Goal: Task Accomplishment & Management: Manage account settings

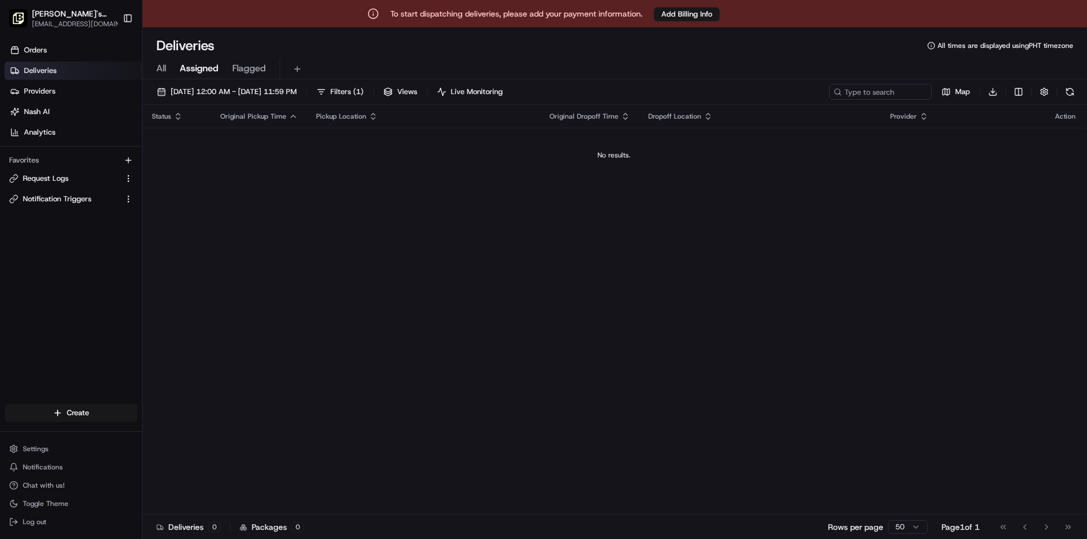
drag, startPoint x: 68, startPoint y: 447, endPoint x: 1076, endPoint y: 104, distance: 1064.6
click at [68, 447] on button "Settings" at bounding box center [71, 449] width 133 height 16
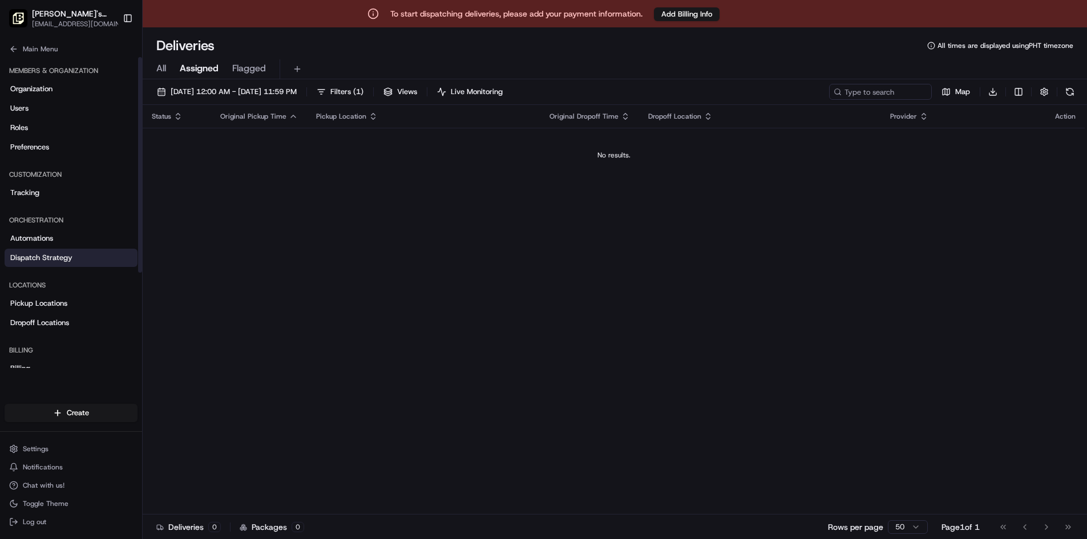
scroll to position [137, 0]
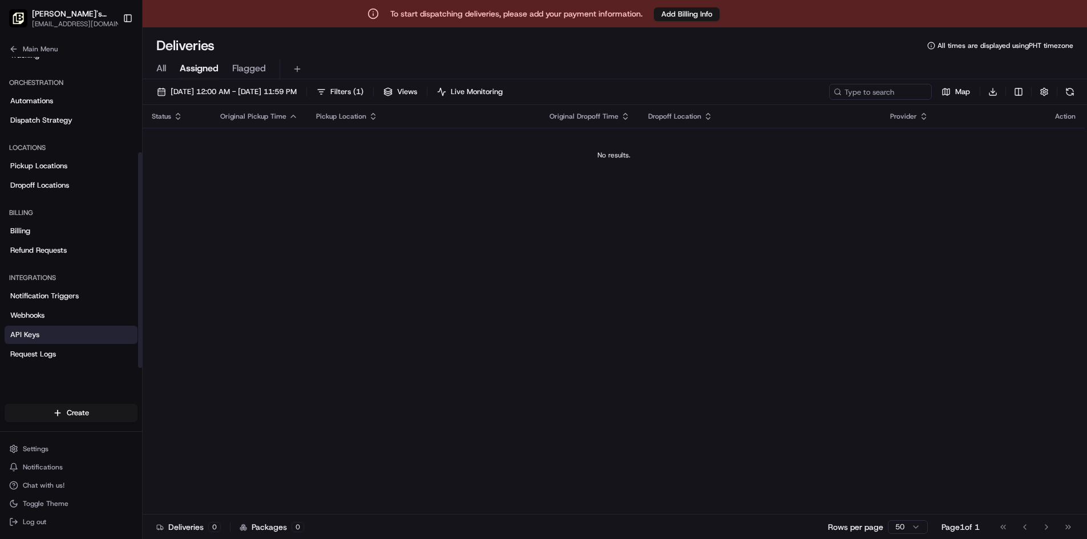
click at [30, 334] on span "API Keys" at bounding box center [24, 335] width 29 height 10
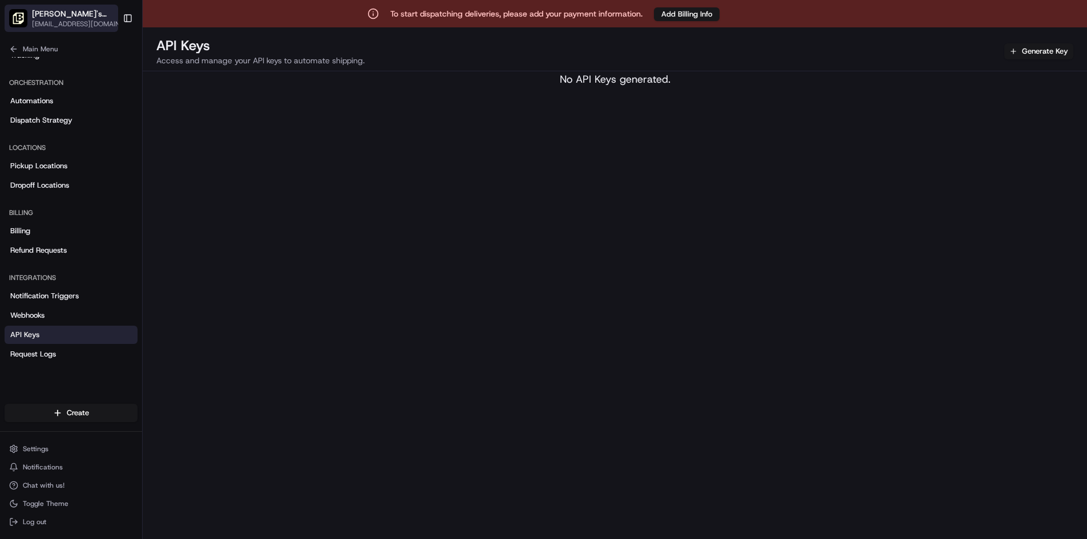
click at [121, 14] on icon "button" at bounding box center [125, 14] width 8 height 8
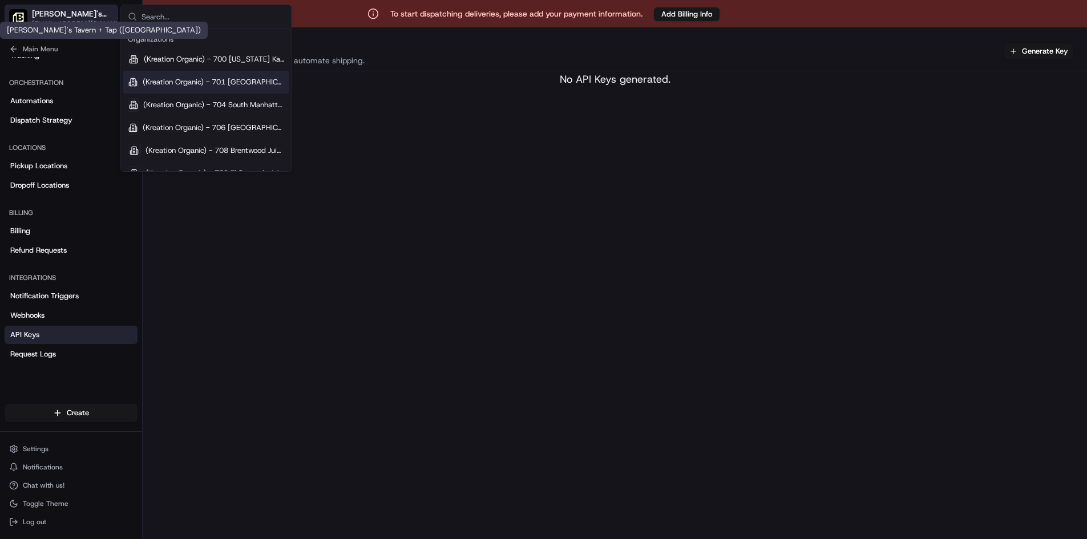
click at [70, 9] on span "Tommy's Tavern + Tap (Edgewater)" at bounding box center [74, 13] width 84 height 11
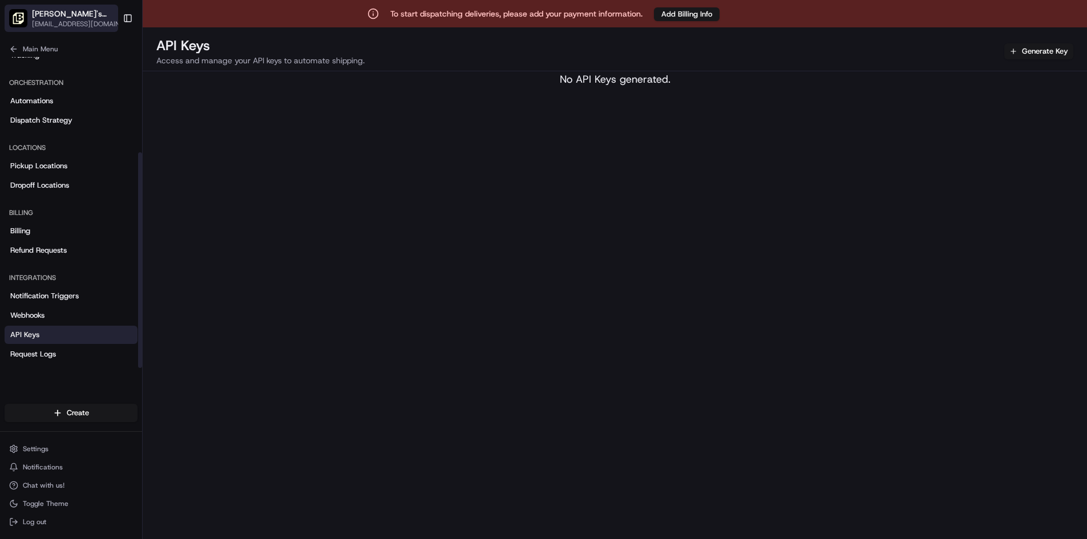
click at [56, 9] on span "Tommy's Tavern + Tap (Edgewater)" at bounding box center [74, 13] width 84 height 11
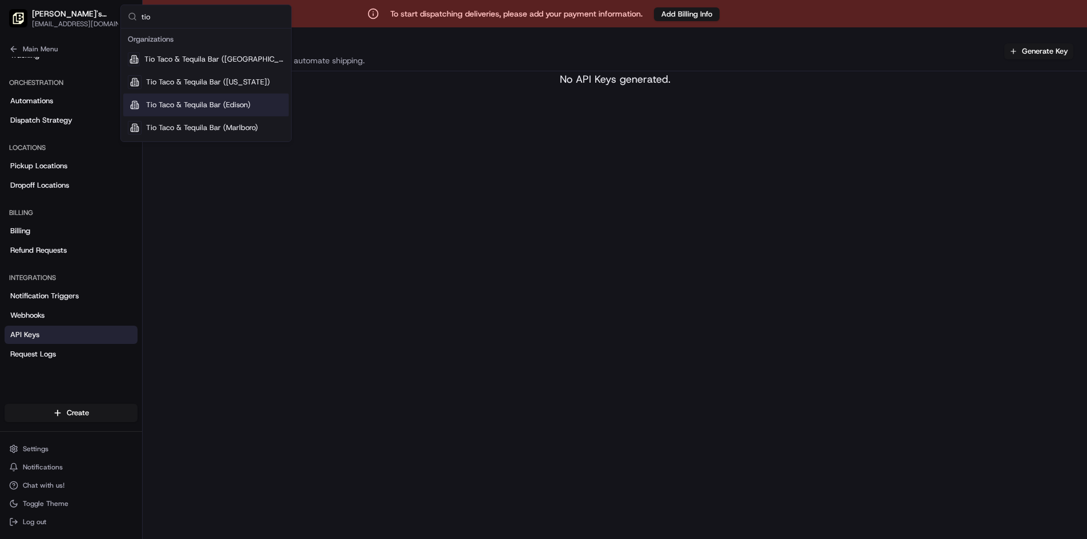
type input "tio"
click at [152, 107] on span "Tio Taco & Tequila Bar (Edison)" at bounding box center [198, 105] width 104 height 10
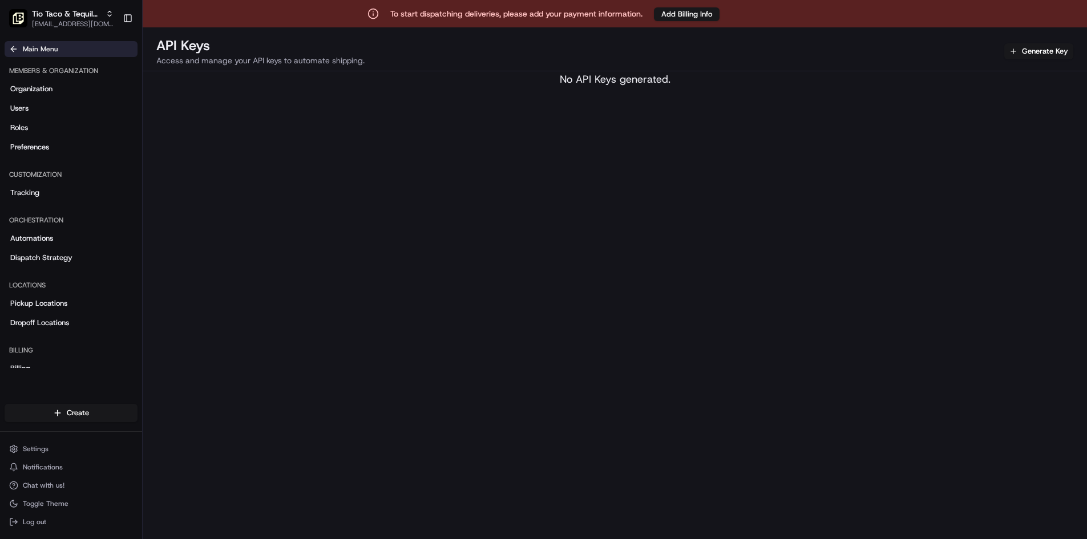
click at [37, 43] on button "Main Menu" at bounding box center [71, 49] width 133 height 16
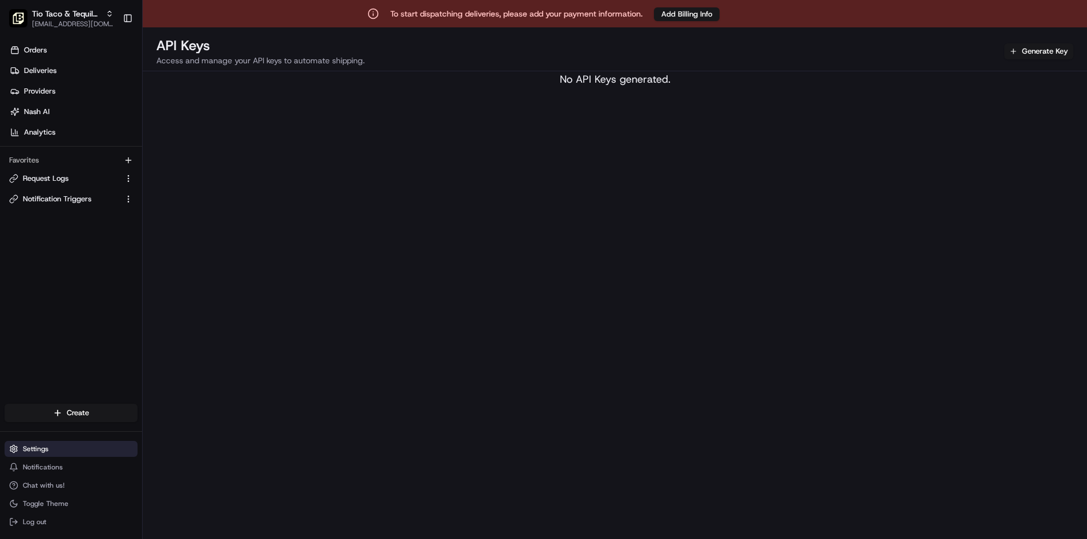
click at [82, 450] on button "Settings" at bounding box center [71, 449] width 133 height 16
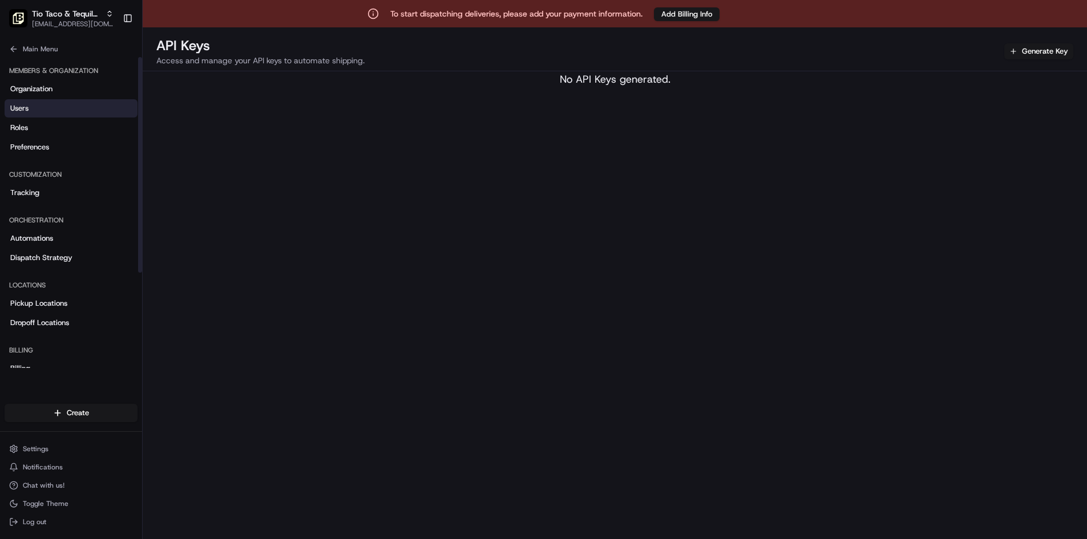
click at [50, 117] on link "Users" at bounding box center [71, 108] width 133 height 18
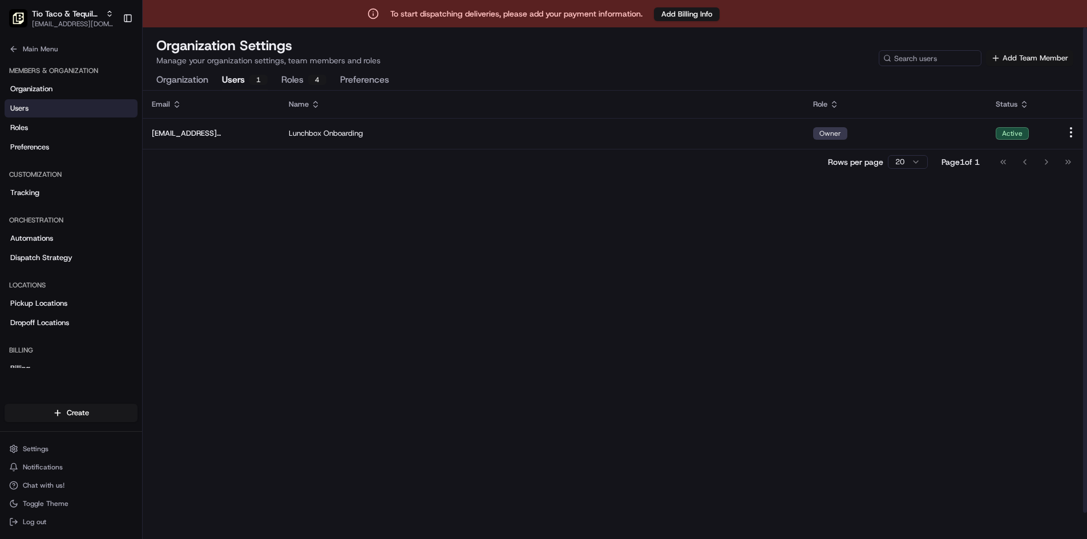
click at [1024, 62] on button "Add Team Member" at bounding box center [1029, 58] width 87 height 16
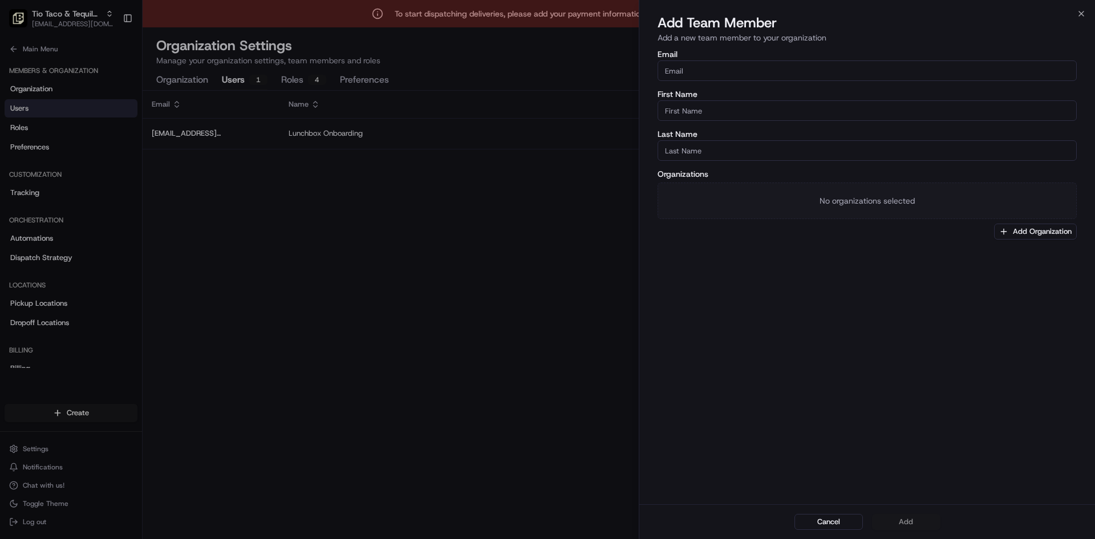
click at [730, 65] on input "Email" at bounding box center [867, 70] width 419 height 21
paste input "danielle@tttnj.com"
type input "danielle@tttnj.com"
type input "Danielle"
type input "Smith"
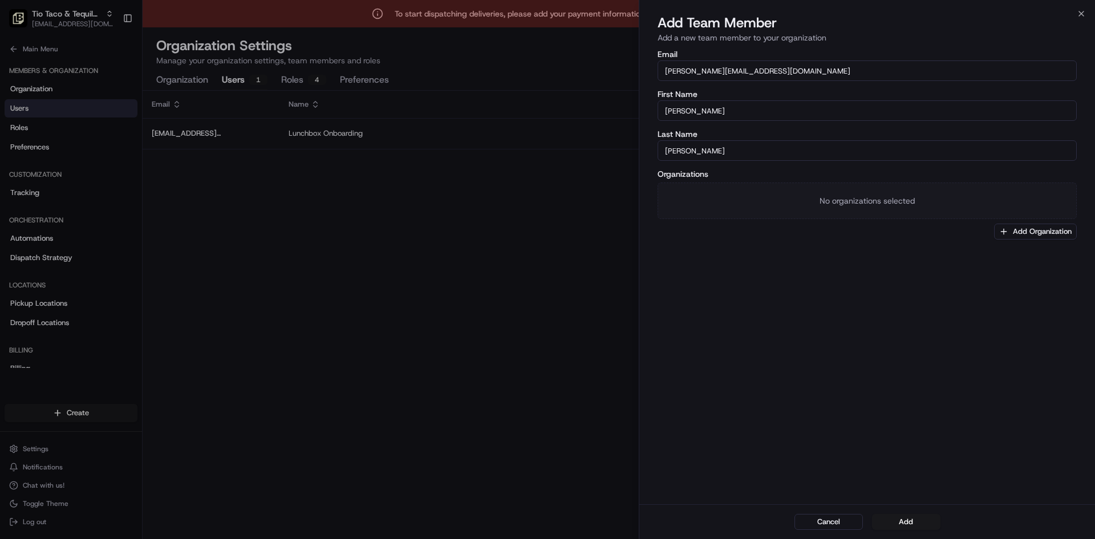
click at [725, 256] on div "Email danielle@tttnj.com First Name Danielle Last Name Smith Organizations No o…" at bounding box center [867, 276] width 456 height 456
click at [723, 182] on div "Organizations No organizations selected Add Organization" at bounding box center [867, 205] width 419 height 70
click at [1016, 236] on button "Add Organization" at bounding box center [1035, 232] width 83 height 16
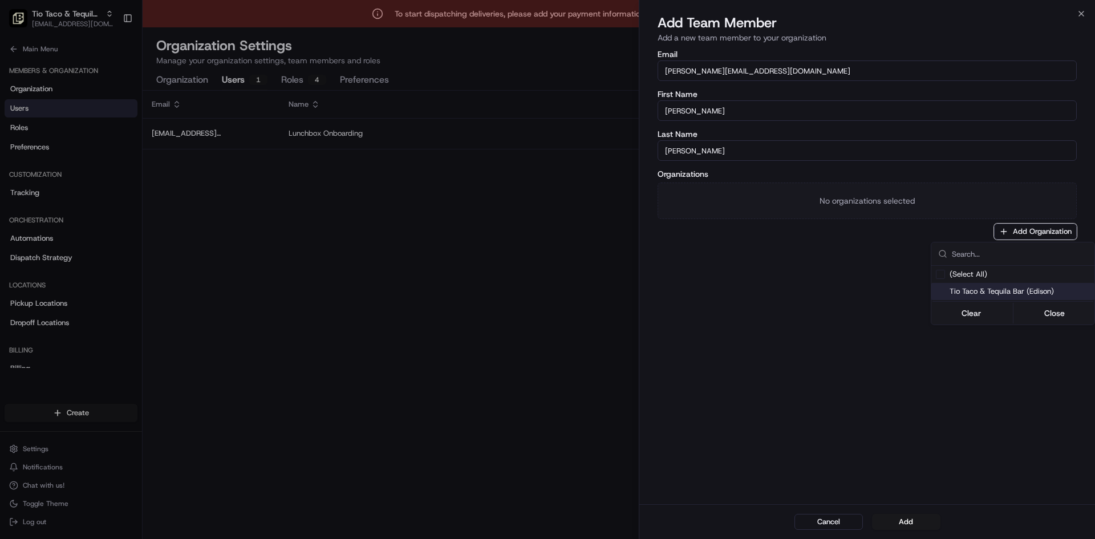
click at [1007, 292] on span "Tio Taco & Tequila Bar (Edison)" at bounding box center [1020, 291] width 140 height 10
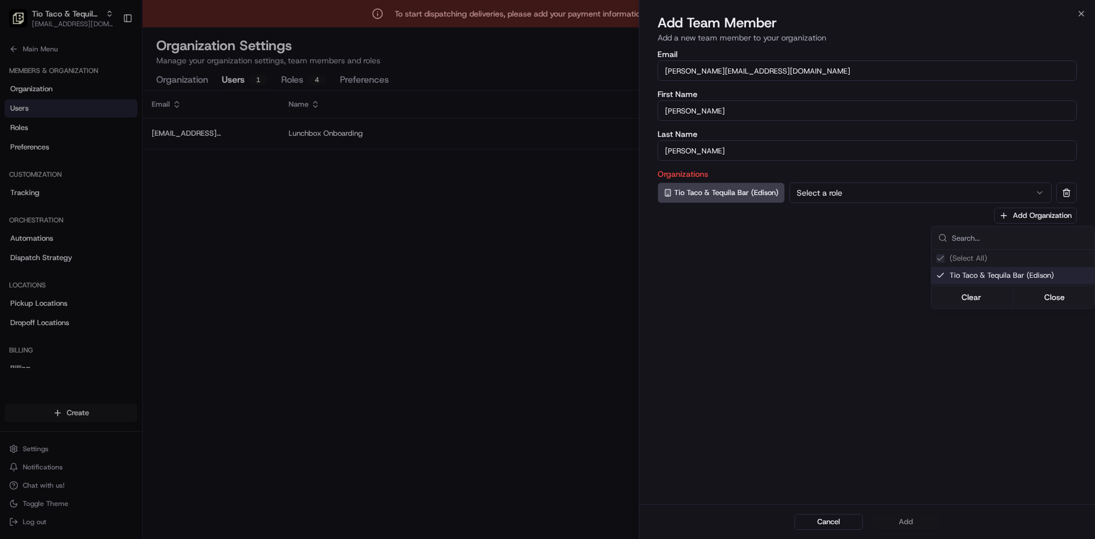
click at [846, 196] on div at bounding box center [547, 269] width 1095 height 539
click at [846, 196] on button "Select a role" at bounding box center [920, 193] width 262 height 21
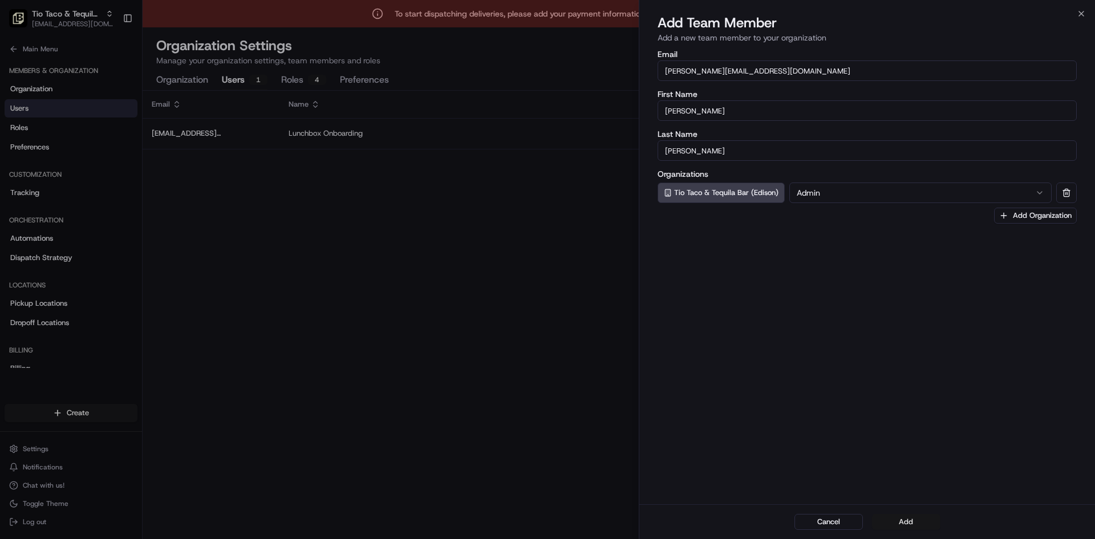
click at [901, 523] on button "Add" at bounding box center [906, 522] width 68 height 16
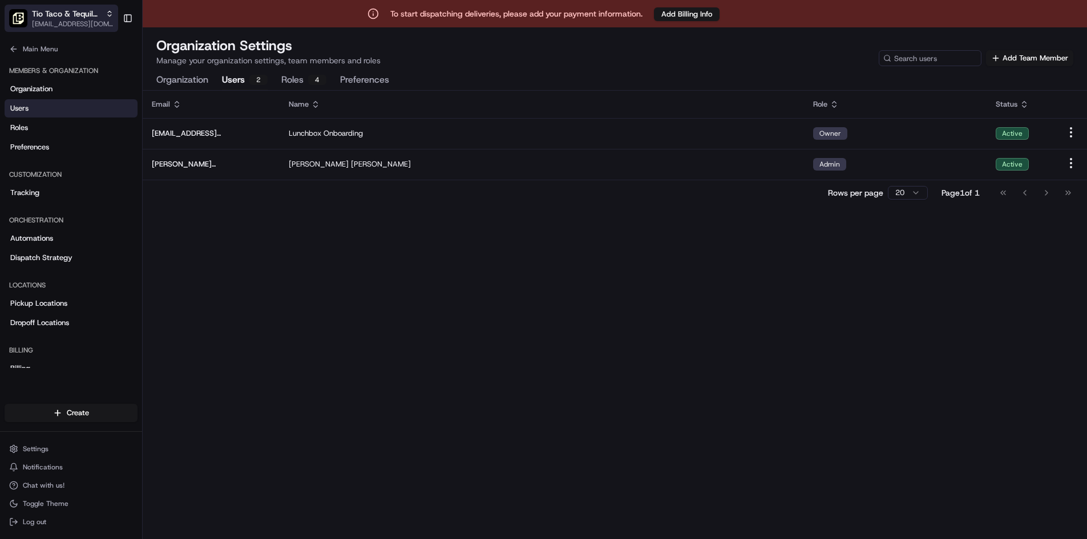
click at [110, 18] on div "Tio Taco & Tequila Bar (Edison)" at bounding box center [73, 13] width 82 height 11
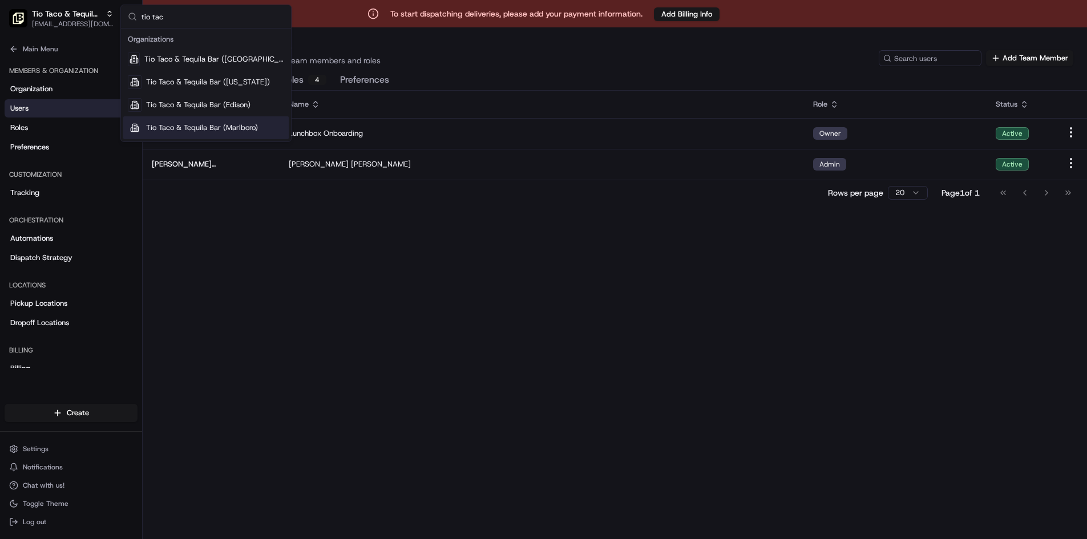
type input "tio tac"
click at [181, 131] on span "Tio Taco & Tequila Bar (Marlboro)" at bounding box center [202, 128] width 112 height 10
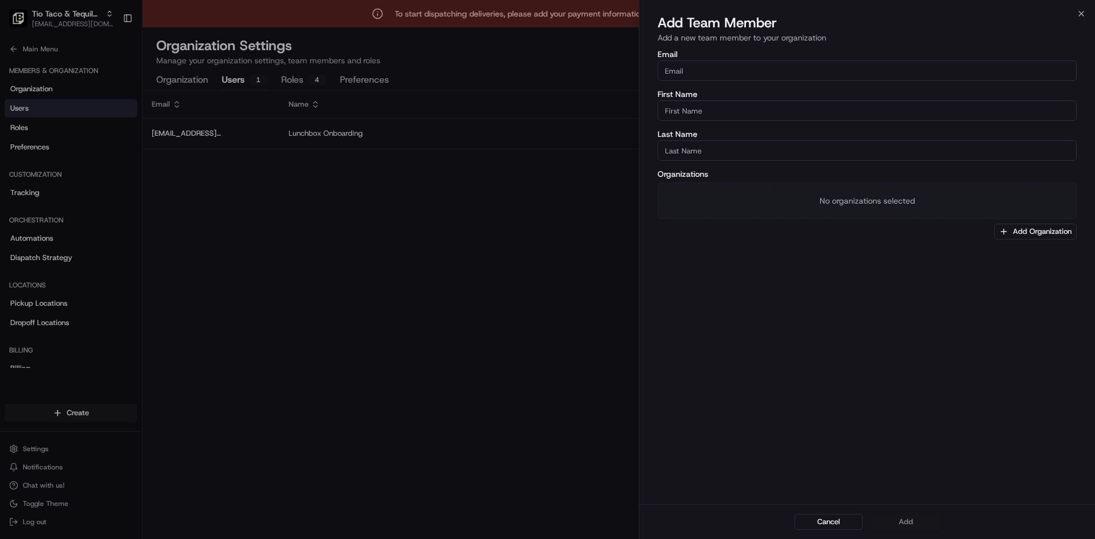
click at [742, 66] on input "Email" at bounding box center [867, 70] width 419 height 21
paste input "danielle@tttnj.com"
type input "danielle@tttnj.com"
type input "Danielle"
type input "Smith"
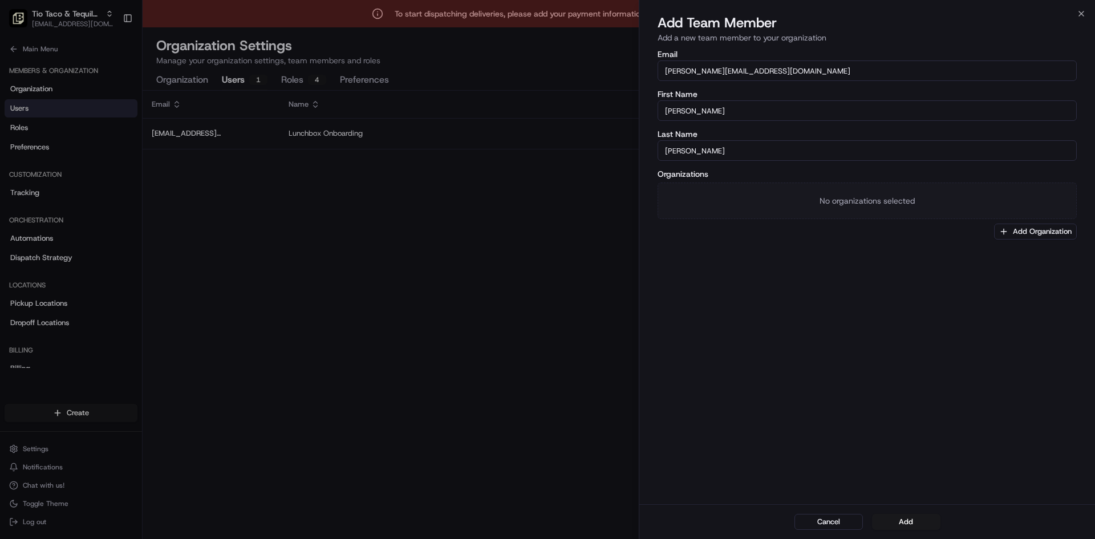
click at [760, 240] on div "Email danielle@tttnj.com First Name Danielle Last Name Smith Organizations No o…" at bounding box center [867, 276] width 456 height 456
click at [1031, 227] on button "Add Organization" at bounding box center [1035, 232] width 83 height 16
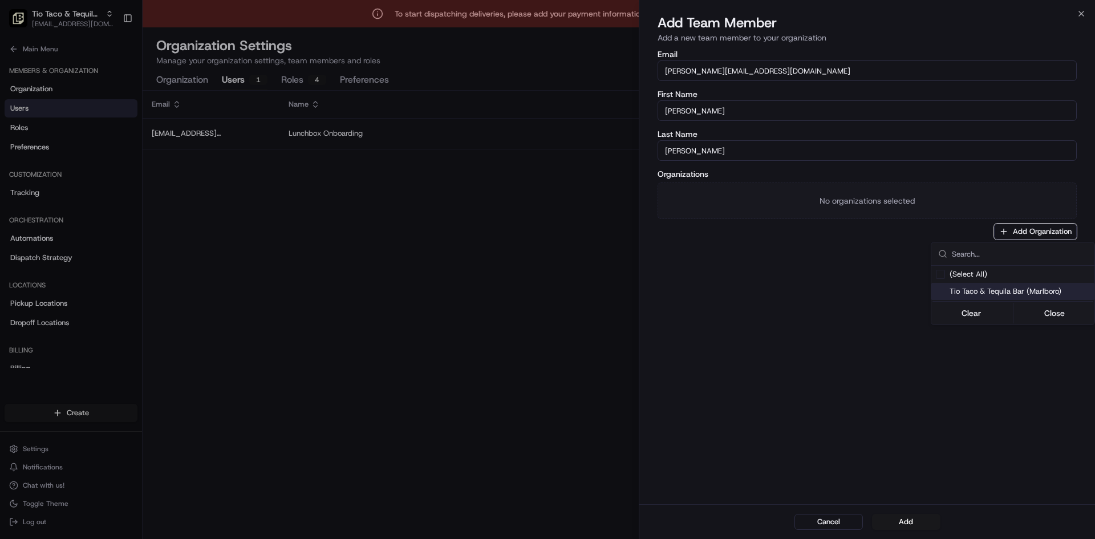
click at [1000, 293] on span "Tio Taco & Tequila Bar (Marlboro)" at bounding box center [1020, 291] width 140 height 10
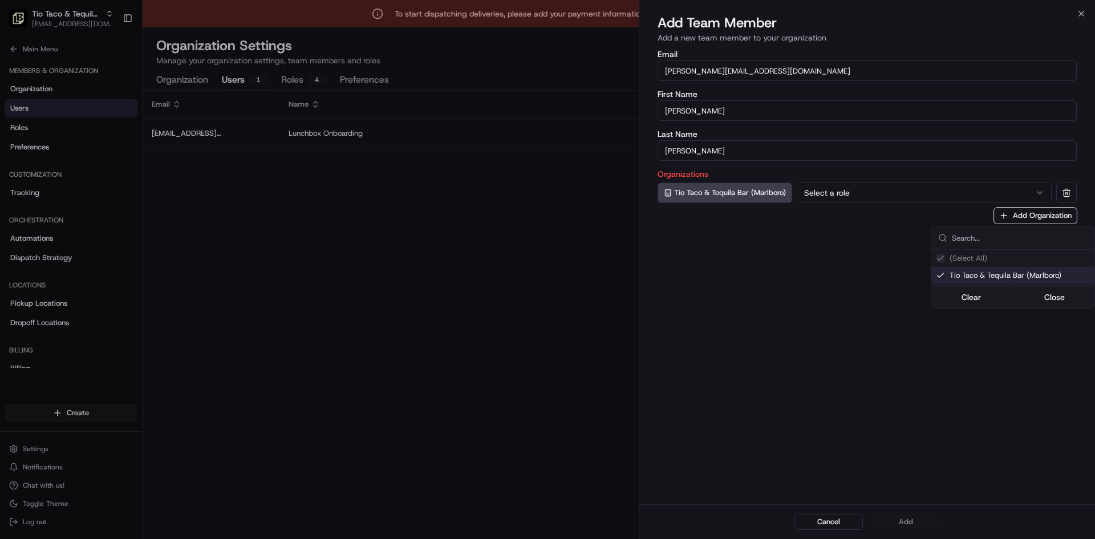
click at [889, 191] on div at bounding box center [547, 269] width 1095 height 539
click at [889, 191] on button "Select a role" at bounding box center [924, 193] width 255 height 21
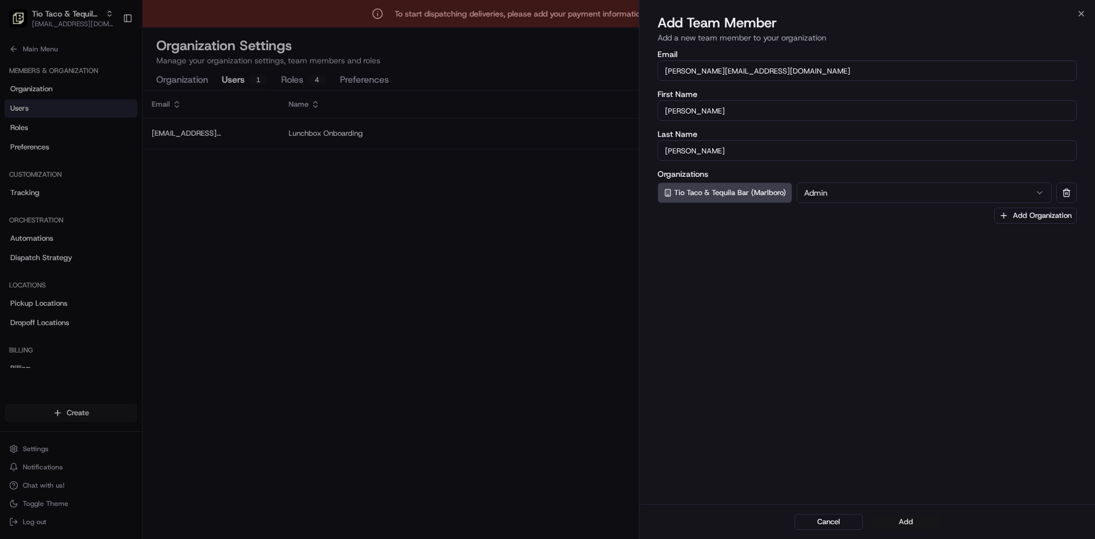
click at [906, 520] on button "Add" at bounding box center [906, 522] width 68 height 16
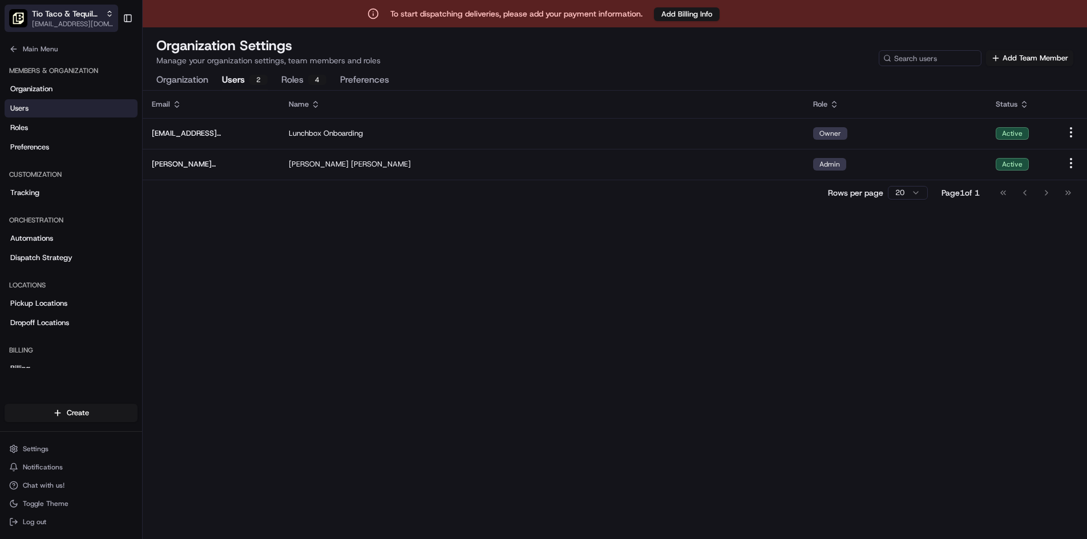
click at [80, 14] on span "Tio Taco & Tequila Bar (Marlboro)" at bounding box center [66, 13] width 69 height 11
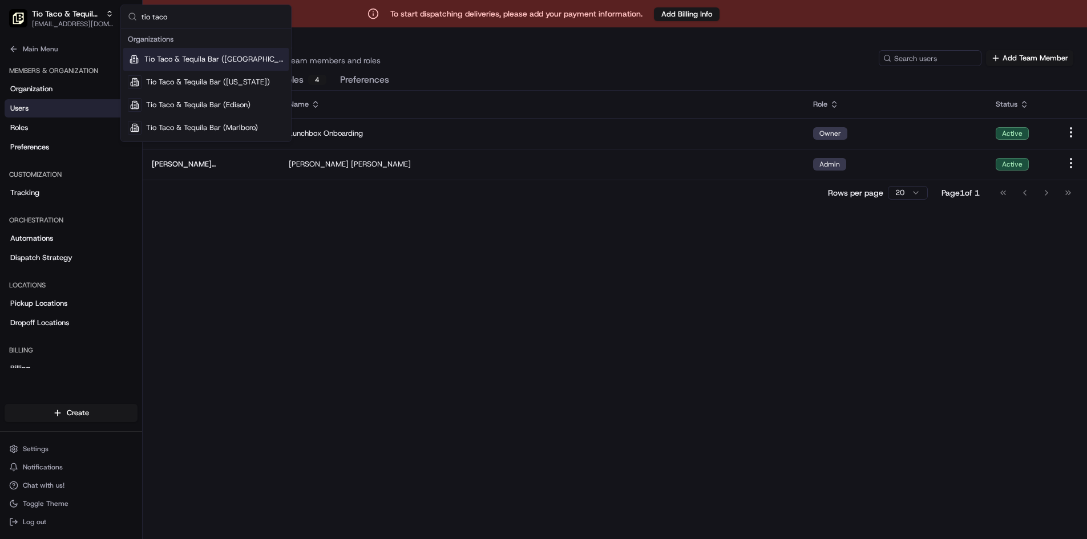
type input "tio taco"
click at [240, 56] on span "Tio Taco & Tequila Bar (Clifton)" at bounding box center [214, 59] width 140 height 10
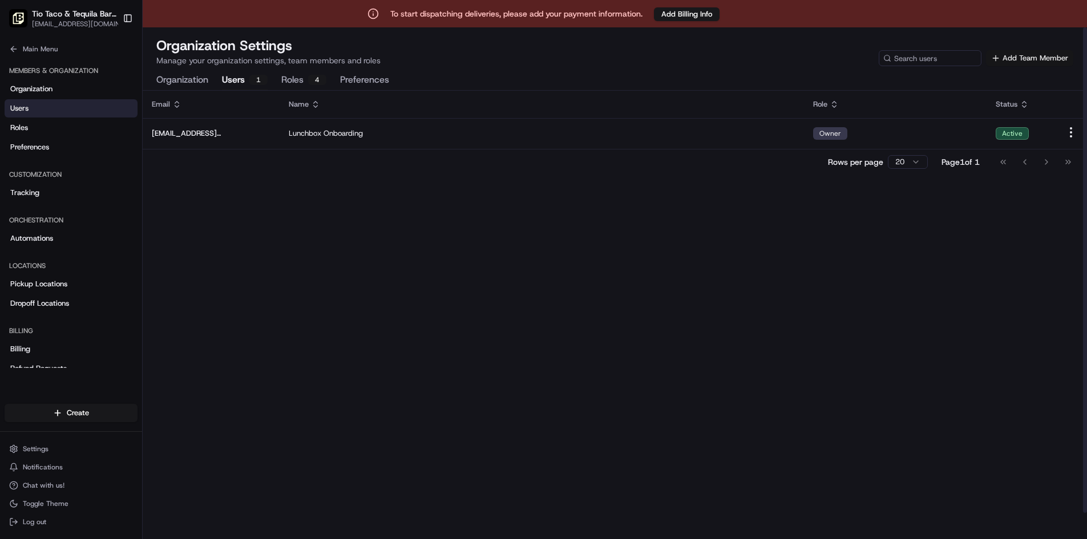
click at [1045, 57] on button "Add Team Member" at bounding box center [1029, 58] width 87 height 16
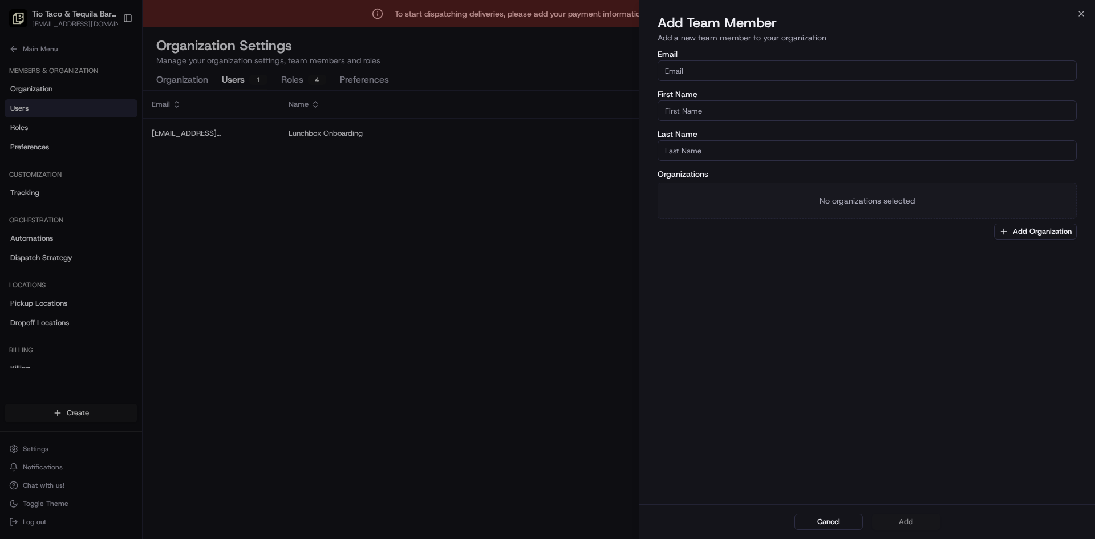
click at [742, 70] on input "Email" at bounding box center [867, 70] width 419 height 21
paste input "danielle@tttnj.com"
type input "danielle@tttnj.com"
type input "Danielle"
type input "Smith"
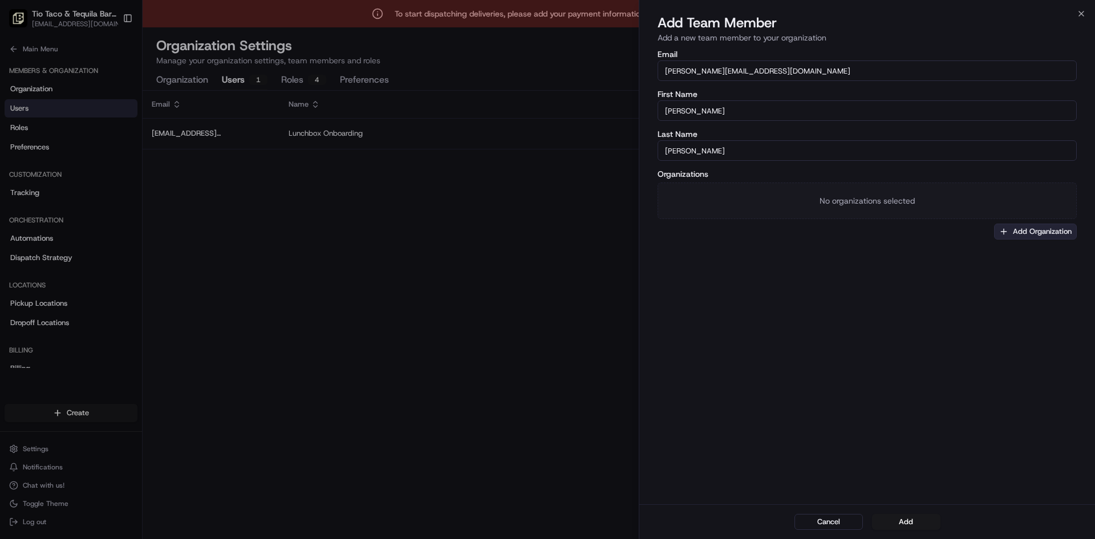
click at [1042, 230] on button "Add Organization" at bounding box center [1035, 232] width 83 height 16
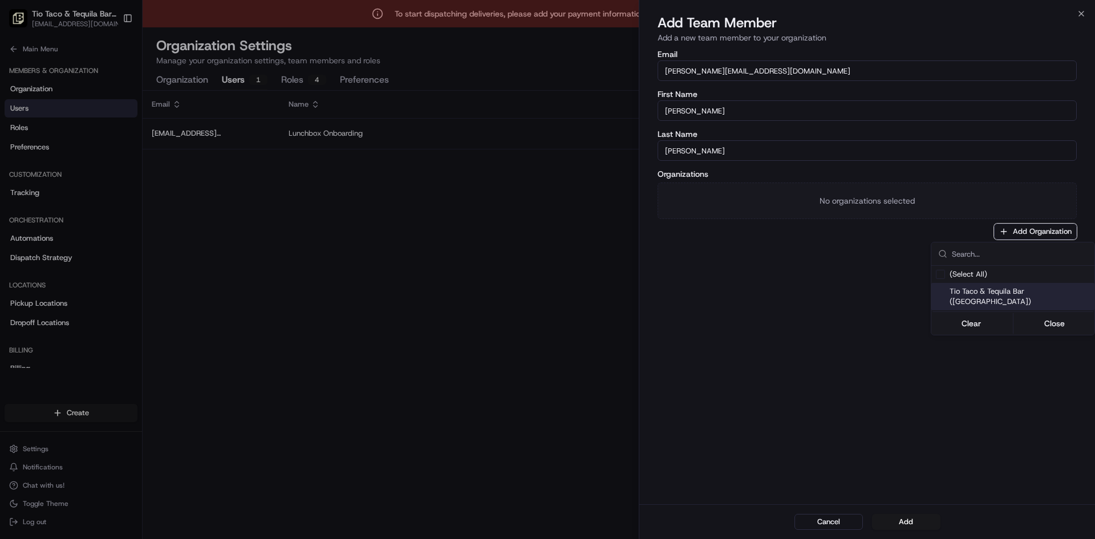
click at [996, 295] on span "Tio Taco & Tequila Bar (Clifton)" at bounding box center [1020, 296] width 140 height 21
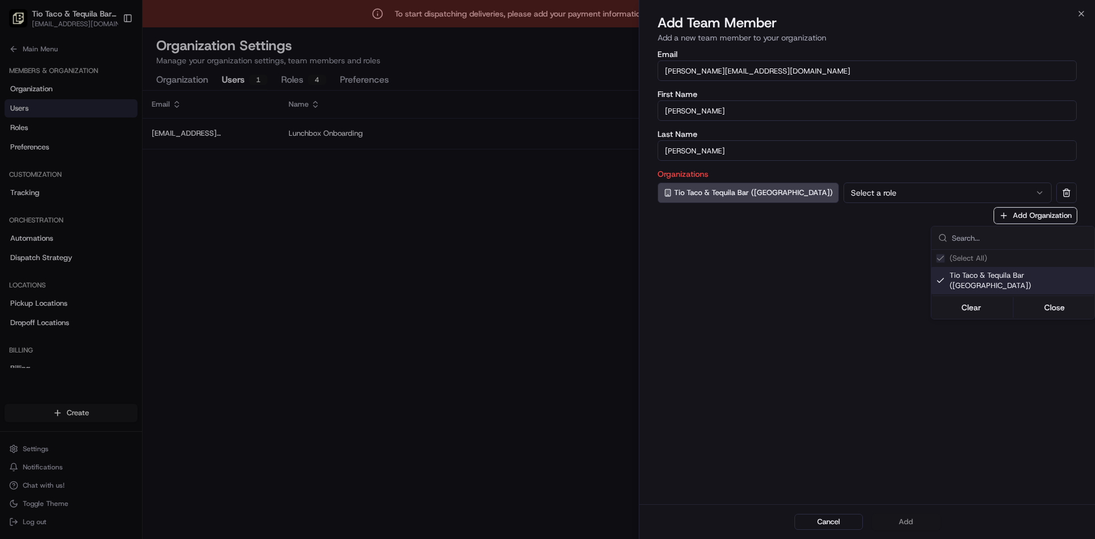
click at [838, 187] on div at bounding box center [547, 269] width 1095 height 539
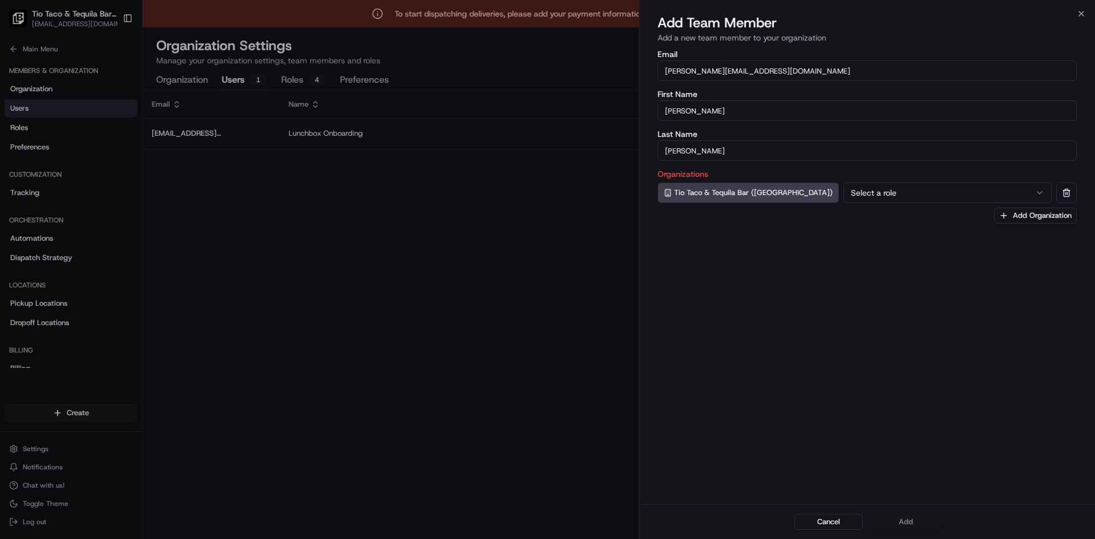
click at [844, 195] on button "Select a role" at bounding box center [948, 193] width 208 height 21
click at [917, 526] on button "Add" at bounding box center [906, 522] width 68 height 16
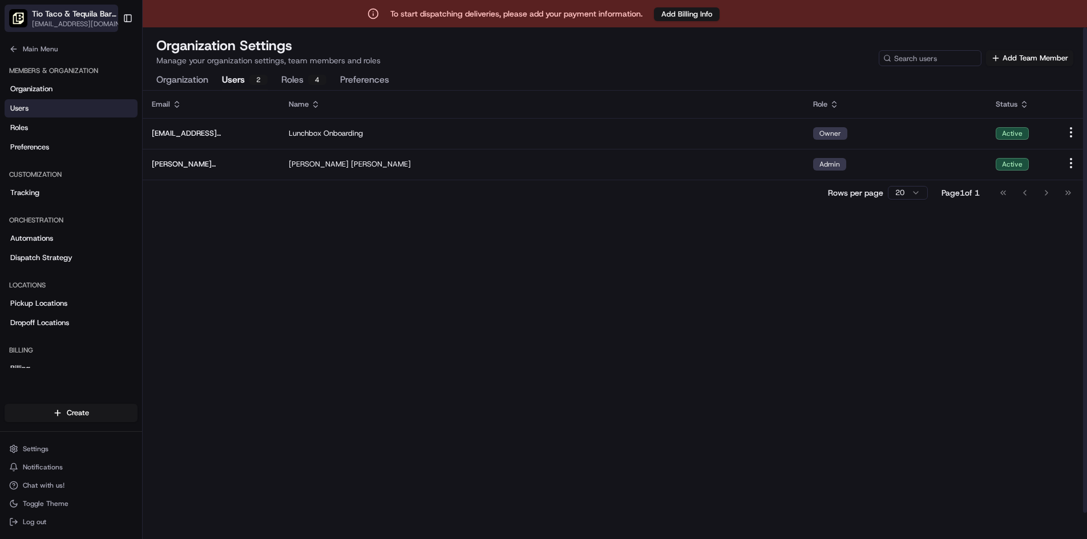
click at [80, 14] on span "Tio Taco & Tequila Bar (Clifton)" at bounding box center [74, 13] width 84 height 11
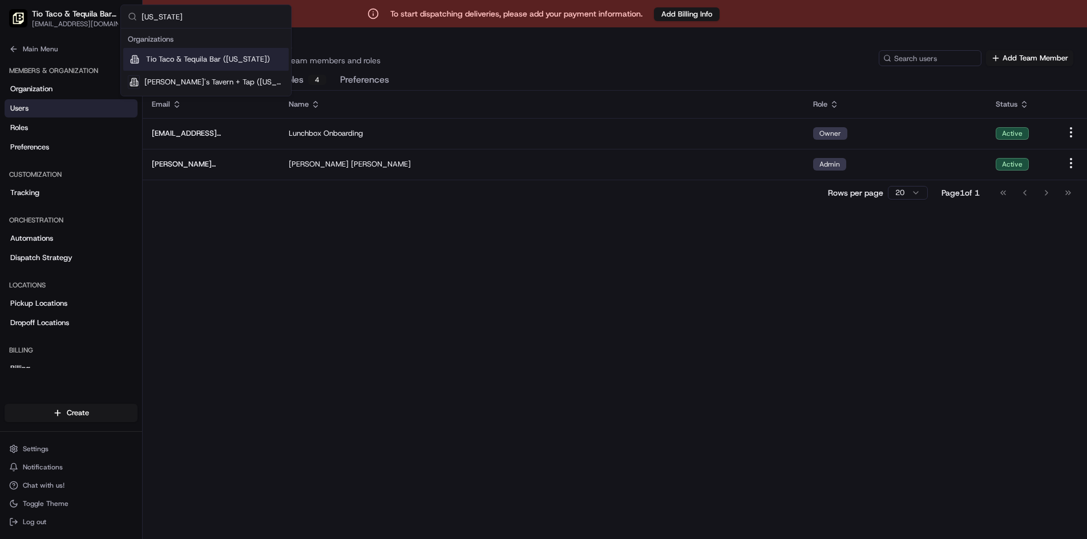
type input "delaware"
click at [177, 61] on span "Tio Taco & Tequila Bar (Delaware)" at bounding box center [208, 59] width 124 height 10
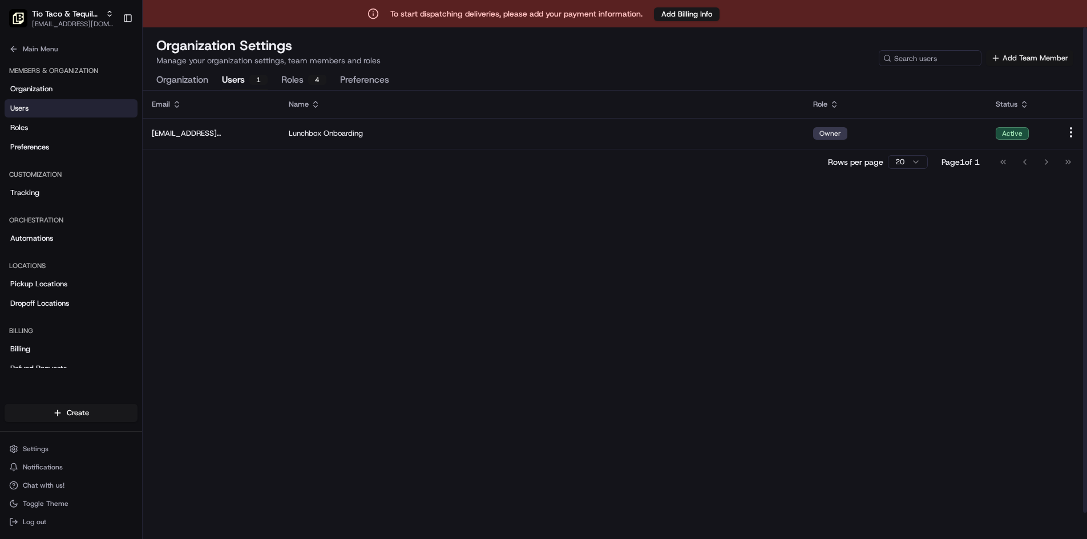
click at [1029, 52] on button "Add Team Member" at bounding box center [1029, 58] width 87 height 16
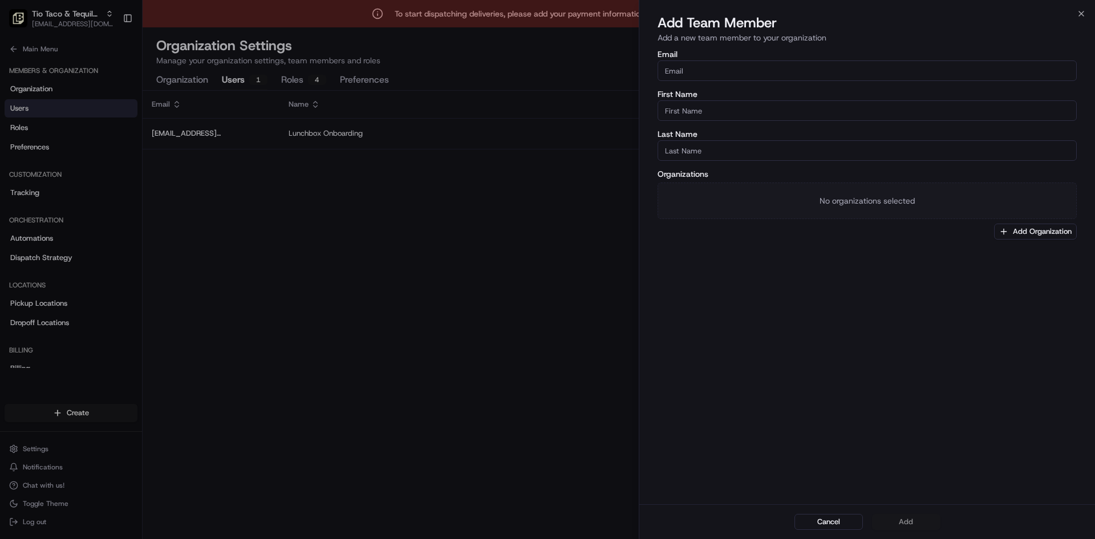
click at [706, 72] on div at bounding box center [547, 269] width 1095 height 539
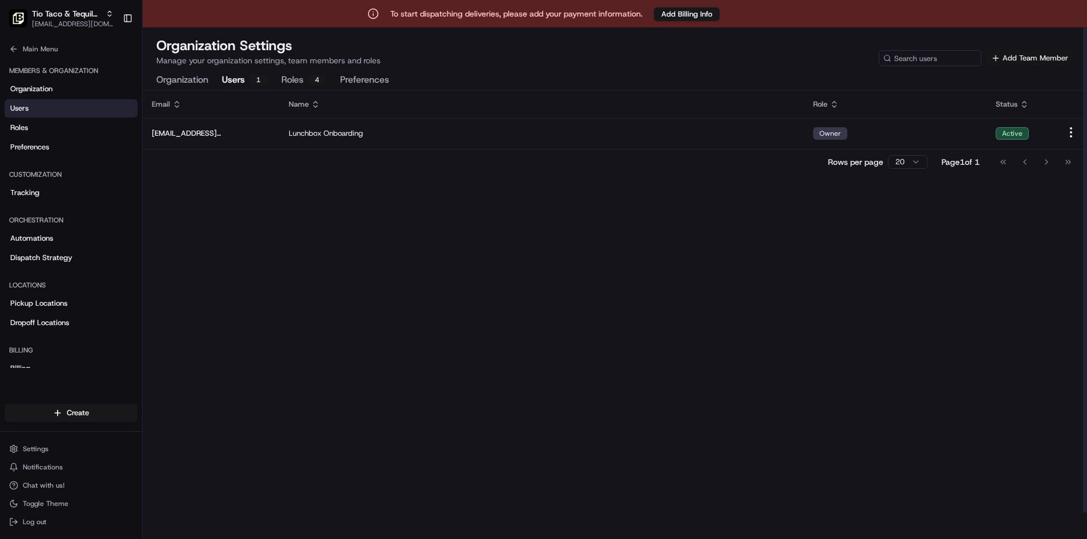
click at [1033, 51] on button "Add Team Member" at bounding box center [1029, 58] width 87 height 16
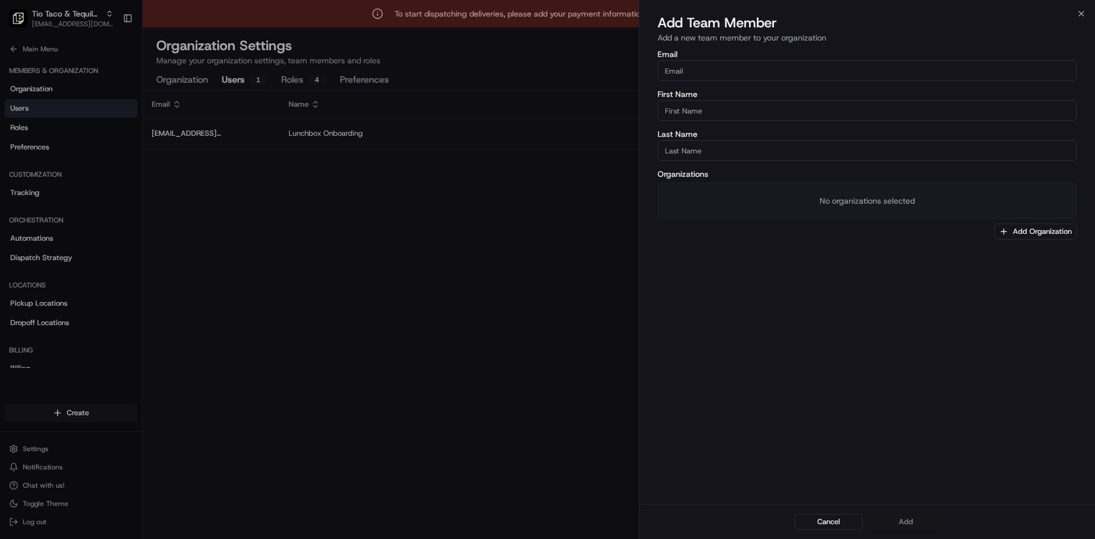
click at [692, 70] on input "Email" at bounding box center [867, 70] width 419 height 21
paste input "danielle@tttnj.com"
type input "danielle@tttnj.com"
type input "Danielle"
type input "Smith"
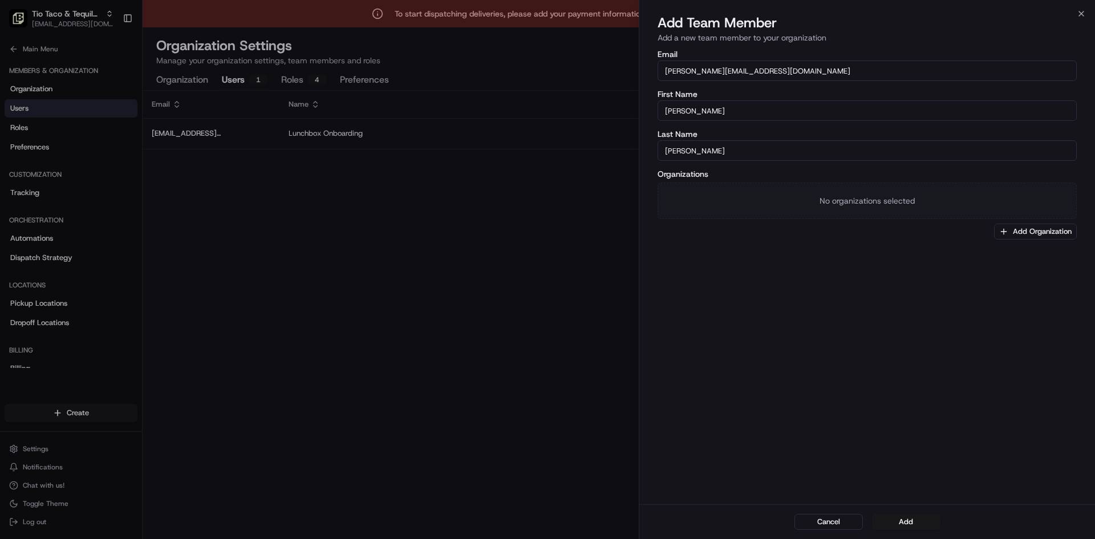
click at [734, 277] on div "Email danielle@tttnj.com First Name Danielle Last Name Smith Organizations No o…" at bounding box center [867, 276] width 456 height 456
click at [1045, 231] on button "Add Organization" at bounding box center [1035, 232] width 83 height 16
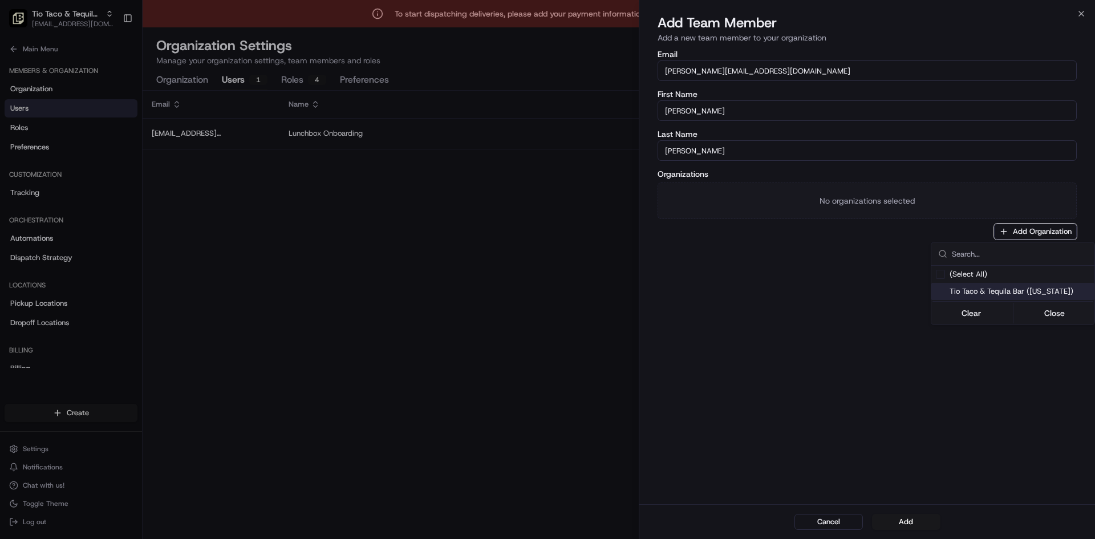
click at [1010, 293] on span "Tio Taco & Tequila Bar (Delaware)" at bounding box center [1020, 291] width 140 height 10
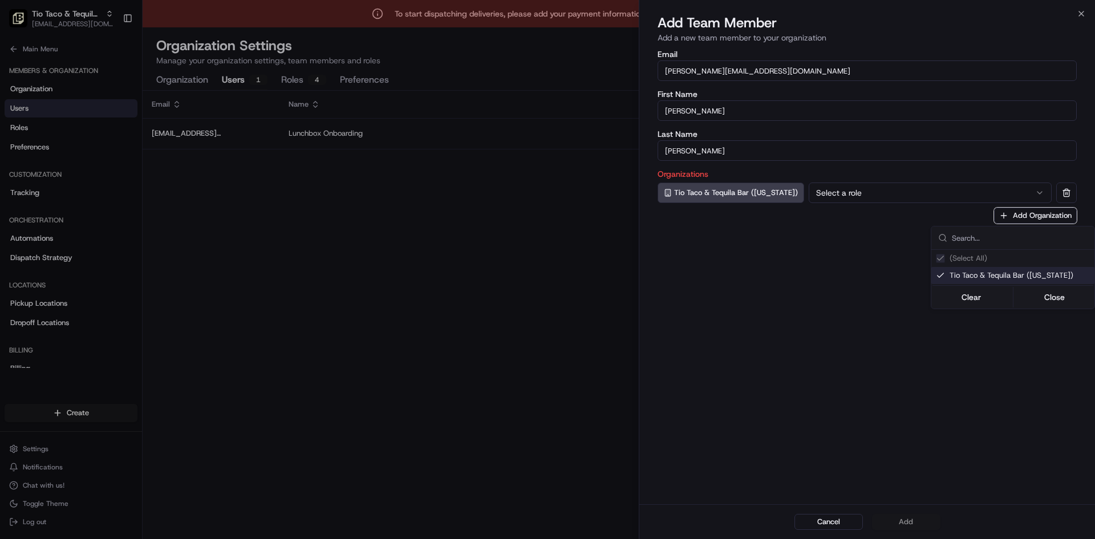
click at [855, 195] on div at bounding box center [547, 269] width 1095 height 539
click at [855, 195] on button "Select a role" at bounding box center [930, 193] width 243 height 21
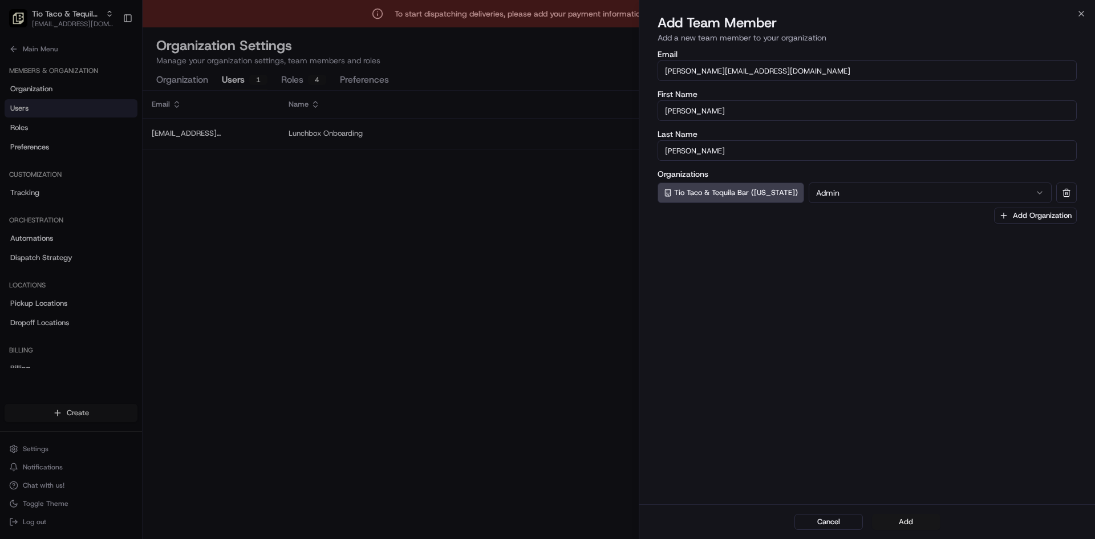
click at [905, 517] on button "Add" at bounding box center [906, 522] width 68 height 16
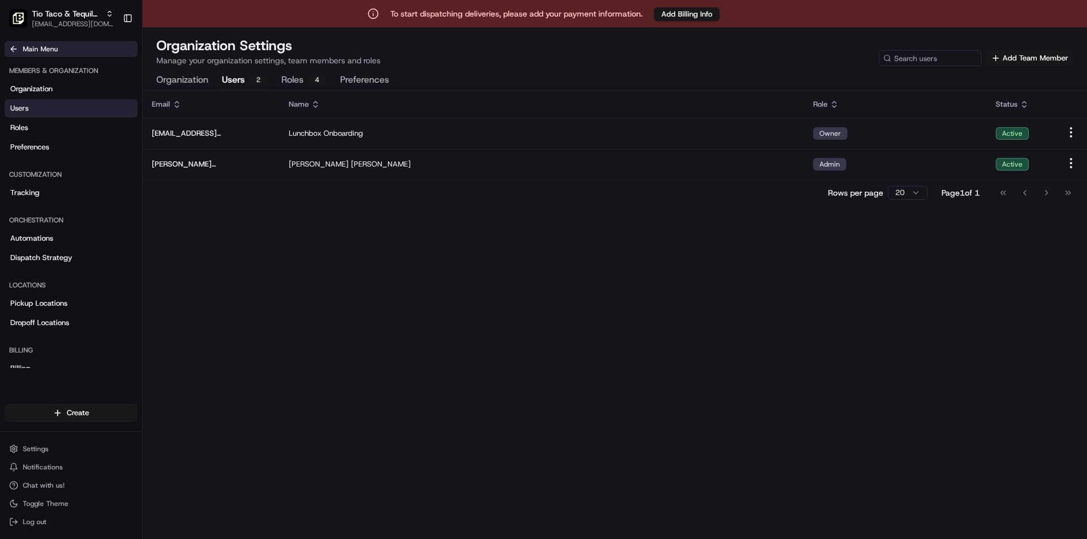
click at [34, 46] on span "Main Menu" at bounding box center [40, 48] width 35 height 9
